Goal: Find specific page/section: Find specific page/section

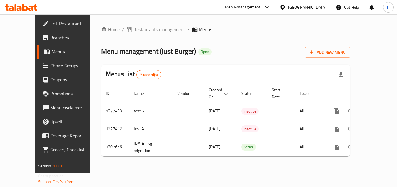
click at [298, 3] on div "[GEOGRAPHIC_DATA]" at bounding box center [303, 7] width 56 height 14
click at [306, 8] on div "[GEOGRAPHIC_DATA]" at bounding box center [307, 7] width 38 height 6
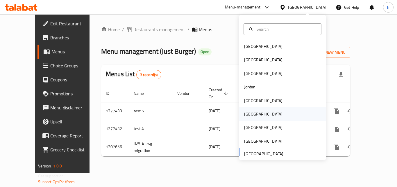
click at [251, 117] on div "[GEOGRAPHIC_DATA]" at bounding box center [264, 113] width 48 height 13
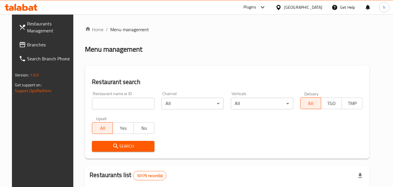
click at [38, 43] on span "Branches" at bounding box center [50, 44] width 46 height 7
